Goal: Check status: Check status

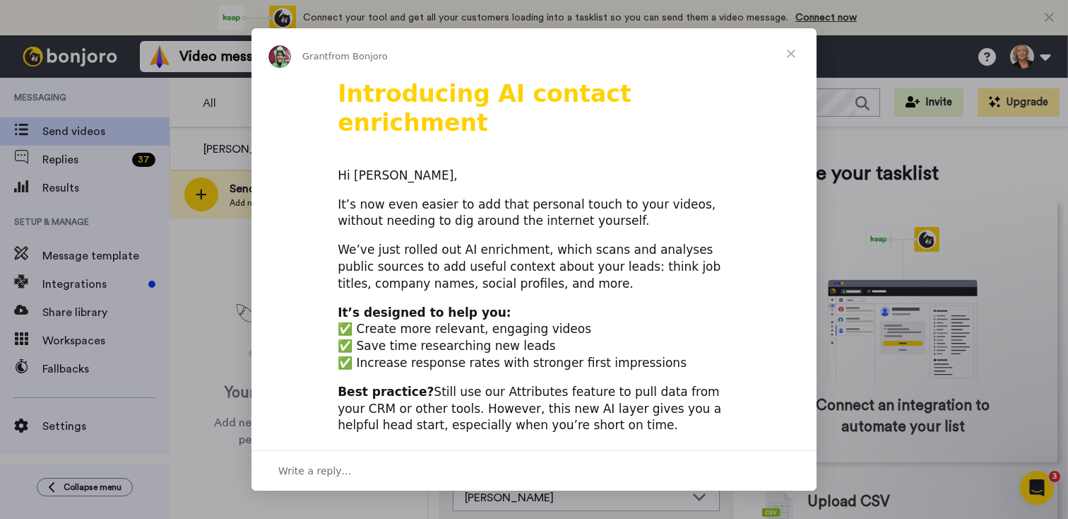
click at [95, 164] on div "Intercom messenger" at bounding box center [534, 259] width 1068 height 519
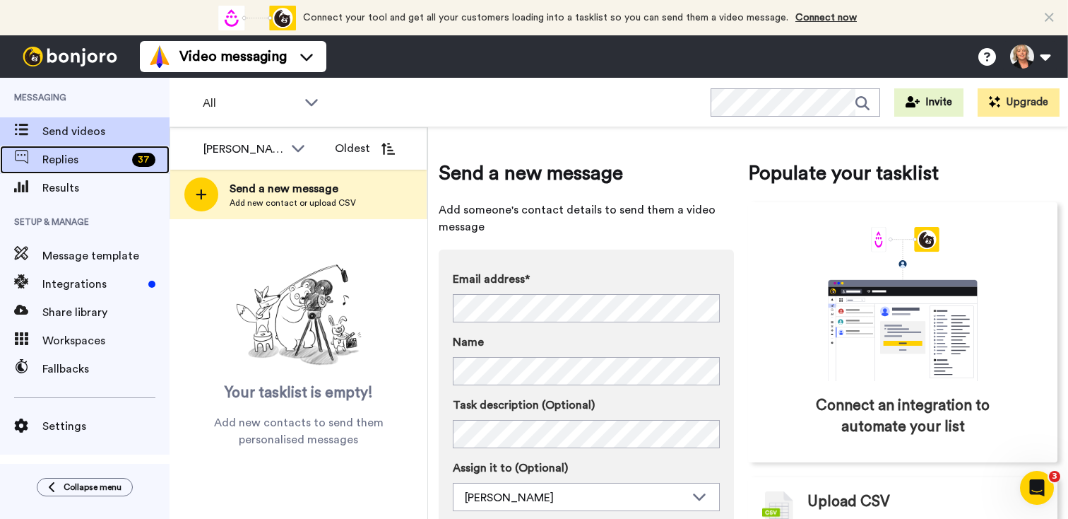
click at [136, 153] on div "37" at bounding box center [147, 160] width 43 height 14
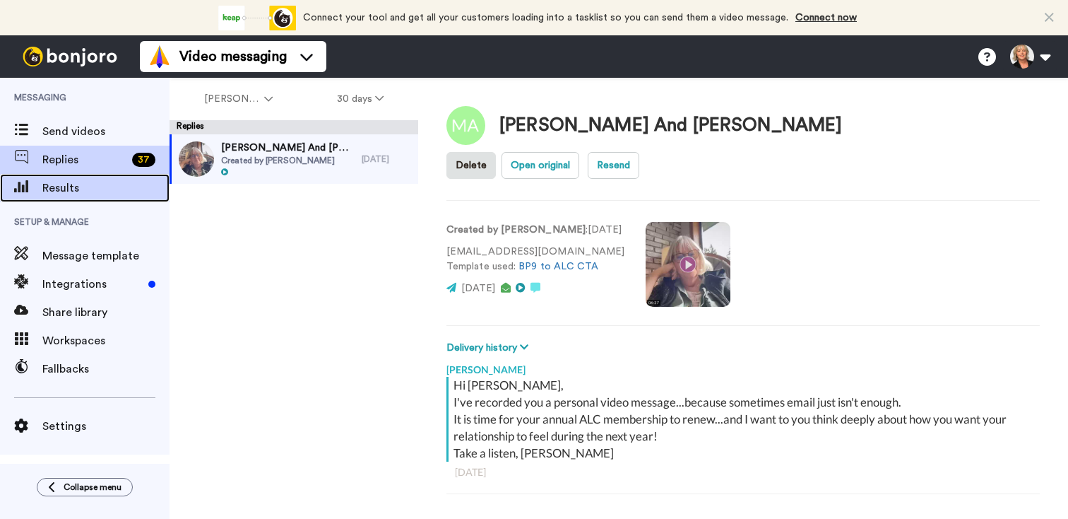
click at [83, 182] on span "Results" at bounding box center [105, 187] width 127 height 17
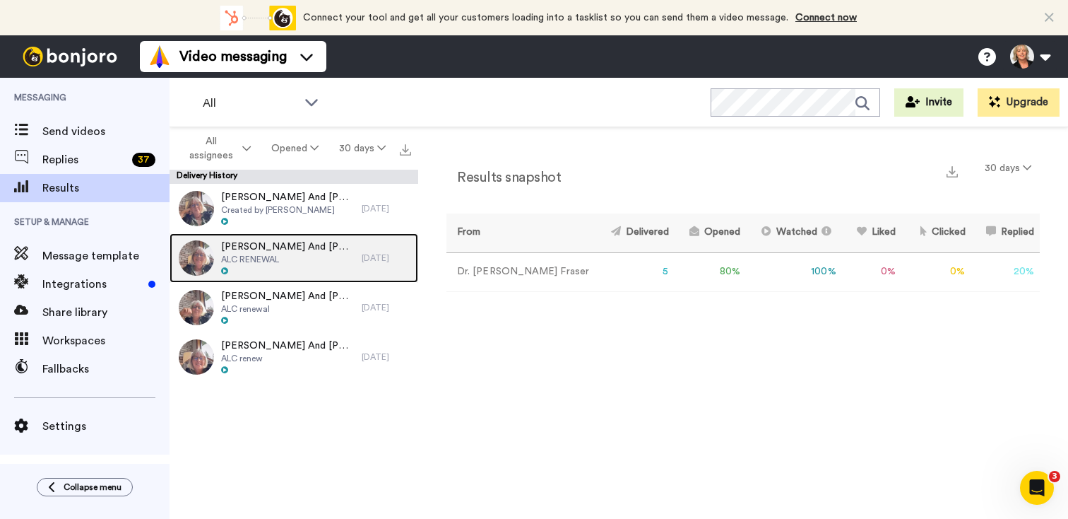
click at [320, 249] on div "Frank And DeborAH ALC RENEWAL" at bounding box center [266, 257] width 192 height 49
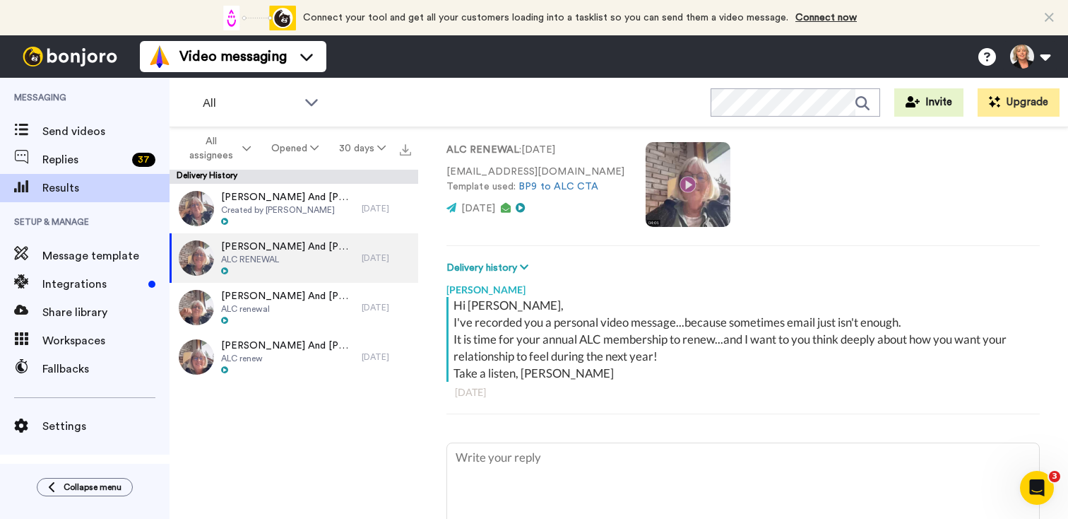
scroll to position [207, 0]
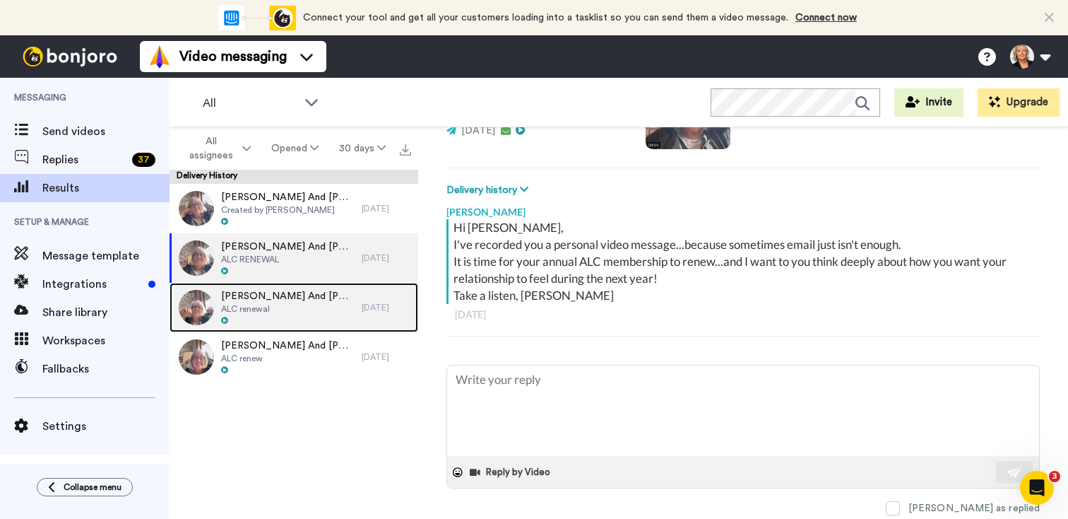
click at [324, 298] on div "Mike And Betsy ALC renewal" at bounding box center [266, 307] width 192 height 49
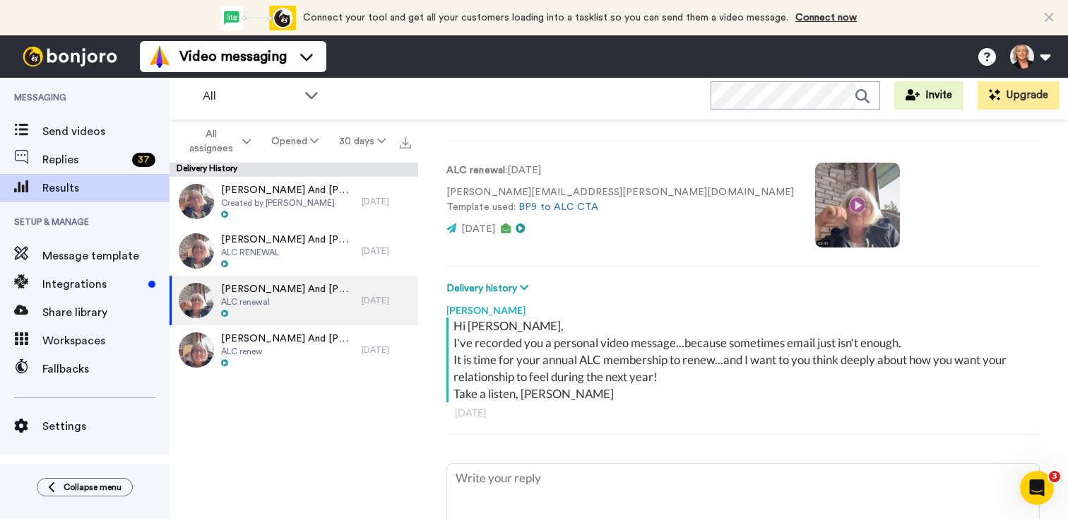
scroll to position [100, 0]
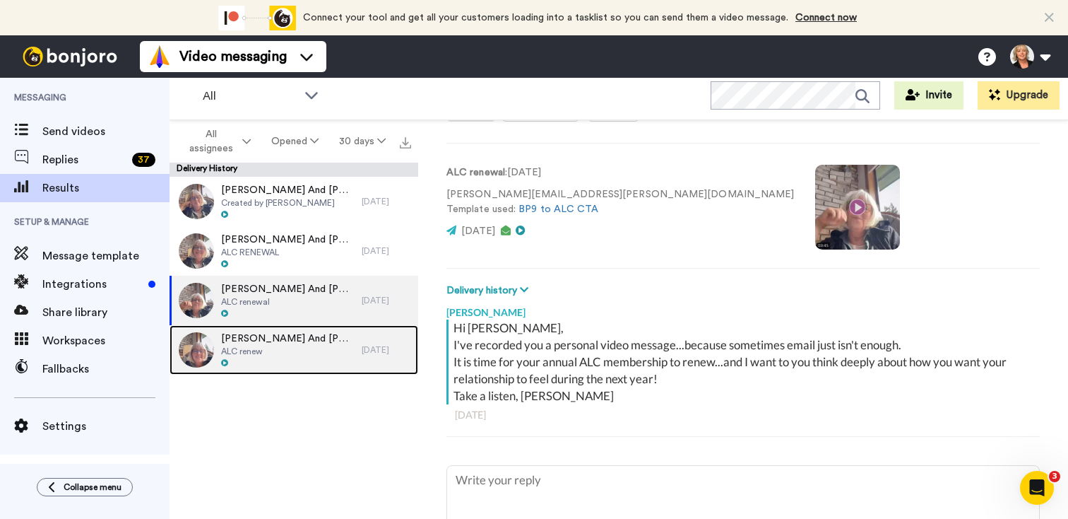
click at [348, 353] on div "Lisa And Harold ALC renew" at bounding box center [266, 349] width 192 height 49
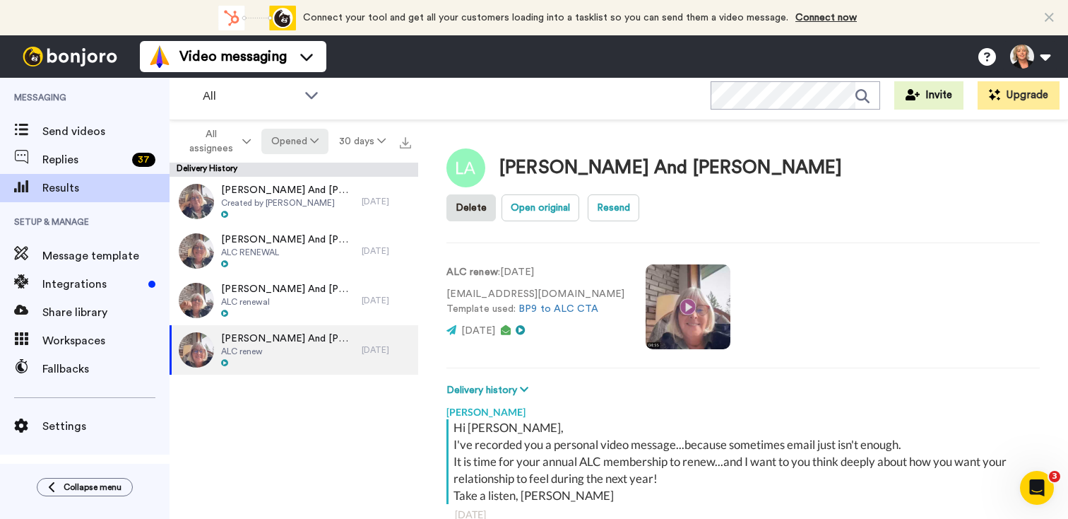
click at [310, 136] on button "Opened" at bounding box center [295, 141] width 68 height 25
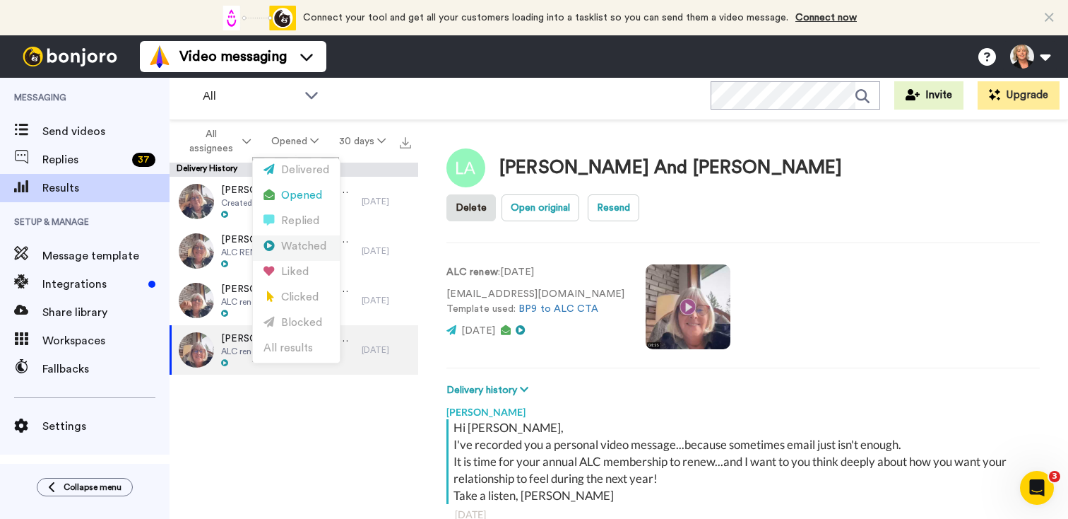
click at [300, 241] on div "Watched" at bounding box center [297, 247] width 66 height 16
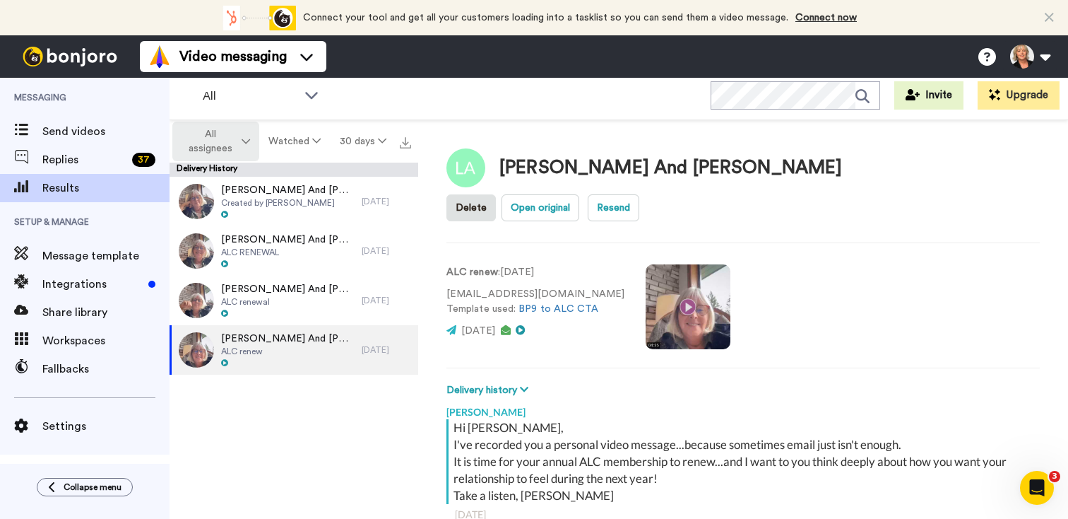
click at [247, 139] on icon at bounding box center [246, 141] width 8 height 10
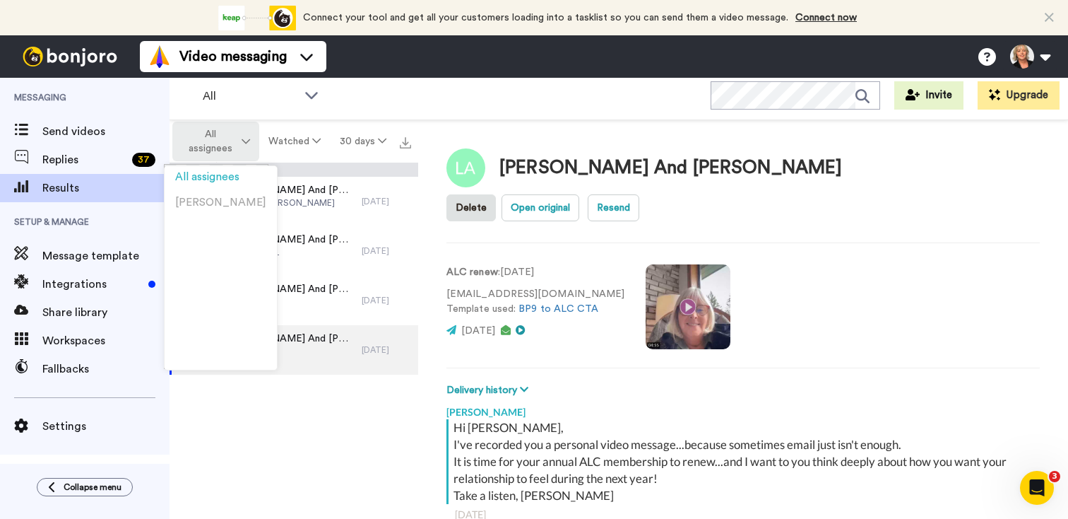
click at [247, 139] on icon at bounding box center [246, 141] width 8 height 10
click at [311, 137] on button "Watched" at bounding box center [294, 141] width 71 height 25
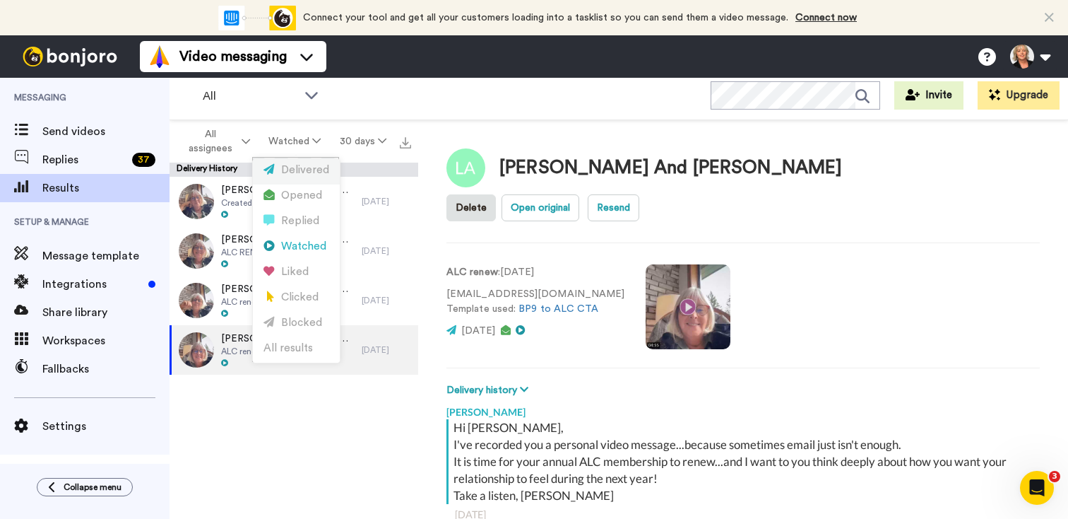
click at [300, 172] on div "Delivered" at bounding box center [297, 171] width 66 height 16
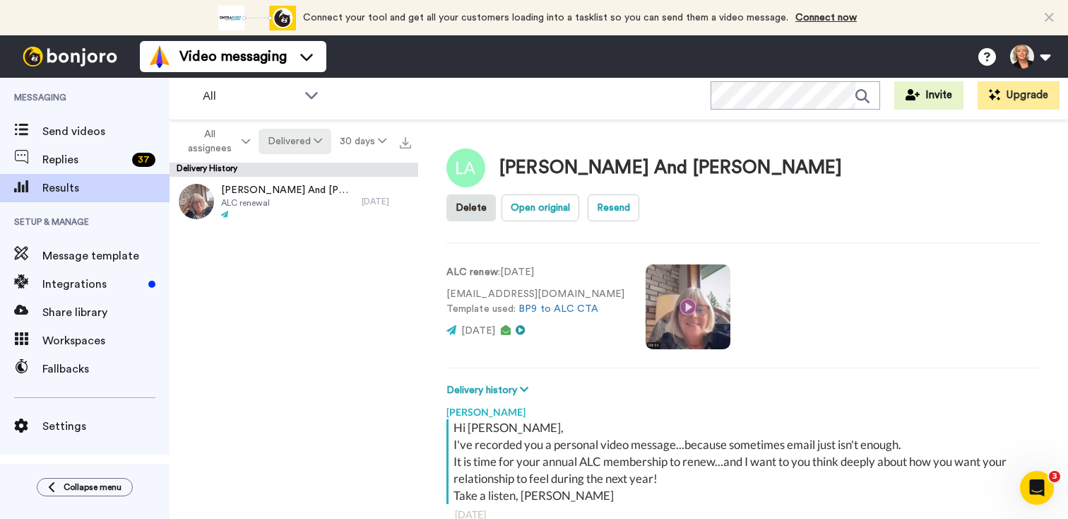
click at [302, 145] on button "Delivered" at bounding box center [295, 141] width 72 height 25
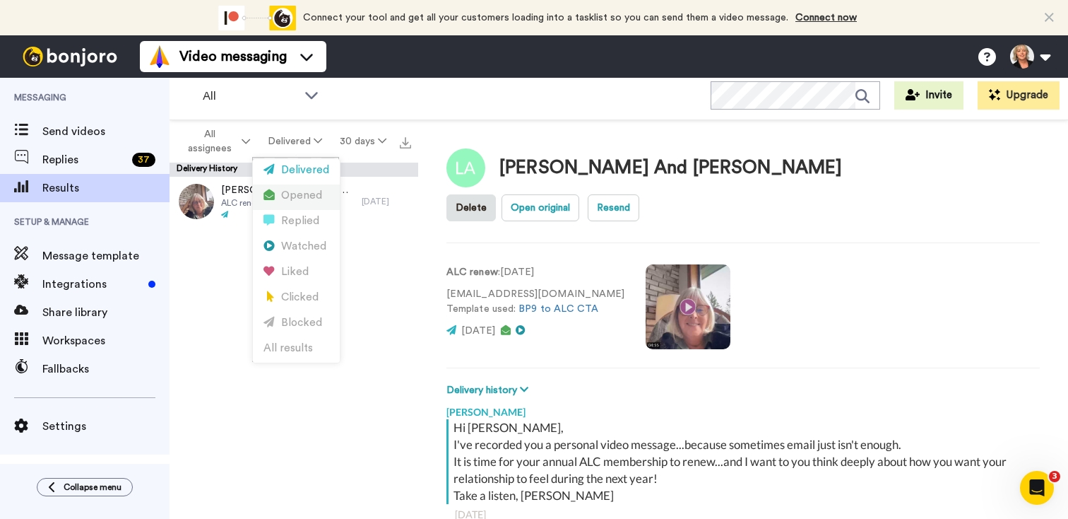
click at [302, 189] on div "Opened" at bounding box center [297, 196] width 66 height 16
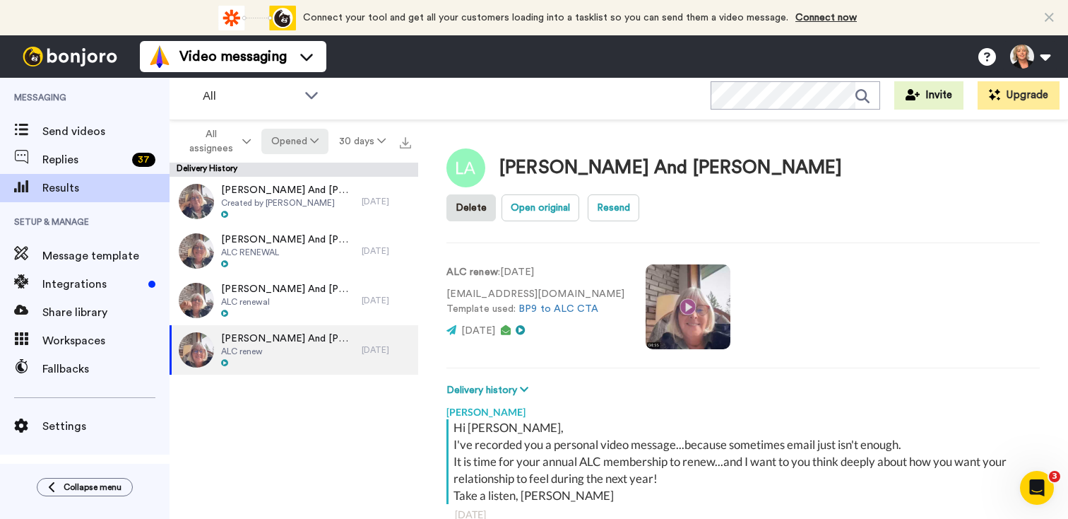
click at [298, 142] on button "Opened" at bounding box center [295, 141] width 68 height 25
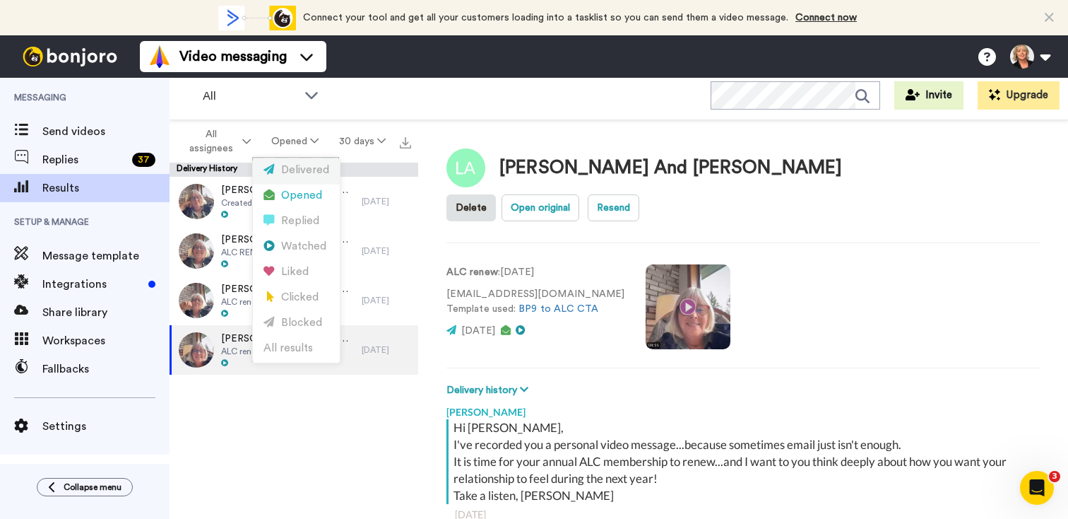
click at [296, 172] on div "Delivered" at bounding box center [297, 171] width 66 height 16
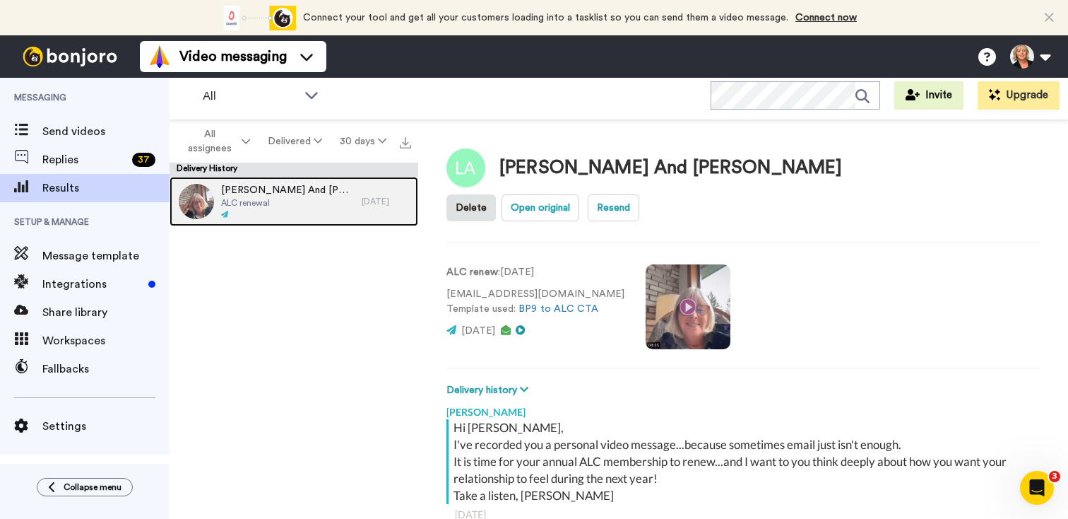
click at [258, 193] on span "[PERSON_NAME] And [PERSON_NAME]" at bounding box center [288, 190] width 134 height 14
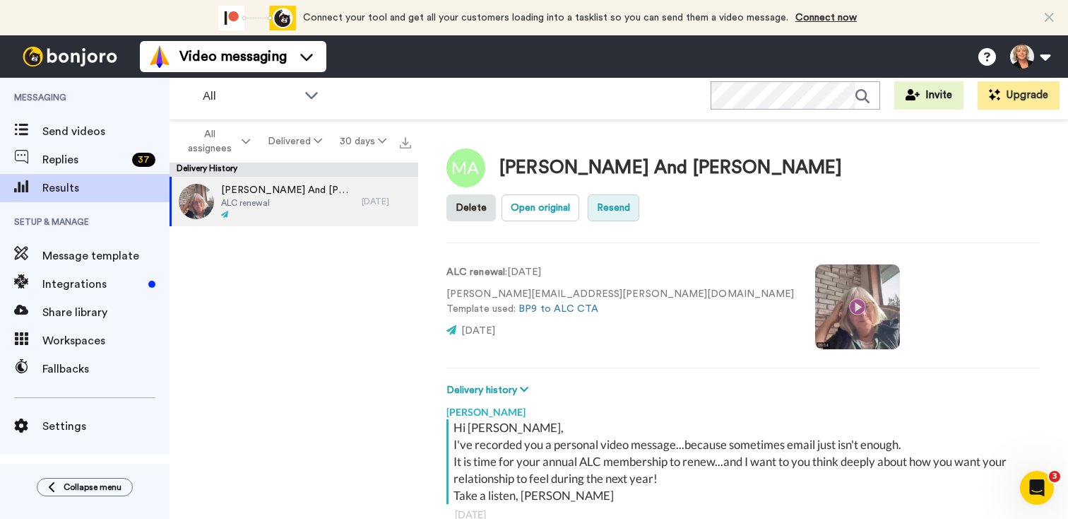
click at [640, 194] on button "Resend" at bounding box center [614, 207] width 52 height 27
type textarea "x"
